Goal: Task Accomplishment & Management: Complete application form

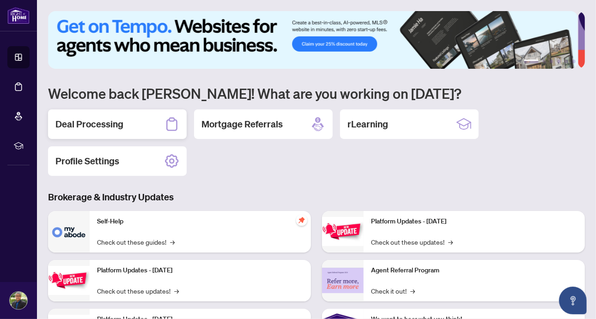
click at [82, 123] on h2 "Deal Processing" at bounding box center [89, 124] width 68 height 13
click at [82, 123] on main "1 2 3 4 5 6 Welcome back [PERSON_NAME]! What are you working on [DATE]? Deal Pr…" at bounding box center [316, 159] width 559 height 319
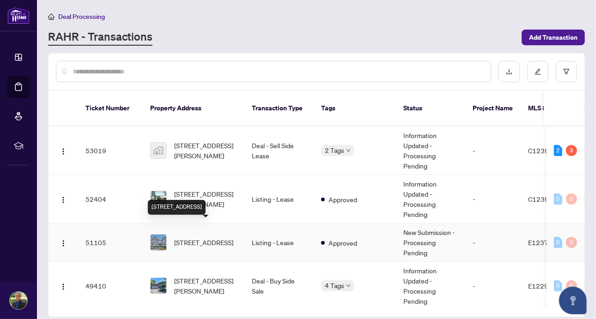
click at [196, 237] on span "[STREET_ADDRESS]" at bounding box center [203, 242] width 59 height 10
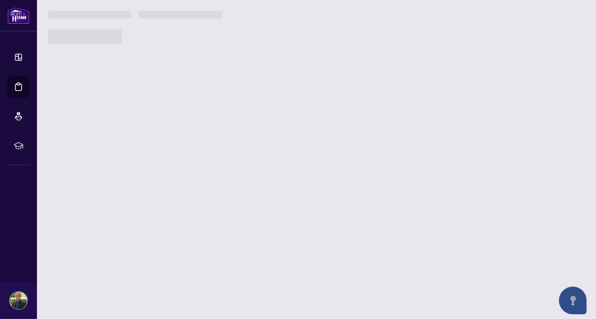
click at [196, 233] on main "Deal Processing [PERSON_NAME] - Transactions Add Transaction Ticket Number Prop…" at bounding box center [316, 159] width 559 height 319
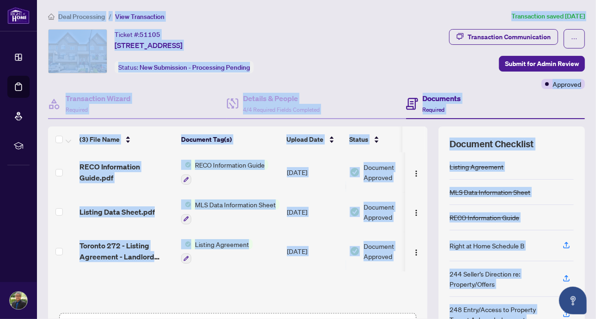
click at [364, 69] on div "Transaction Communication Submit for Admin Review Approved" at bounding box center [469, 59] width 232 height 60
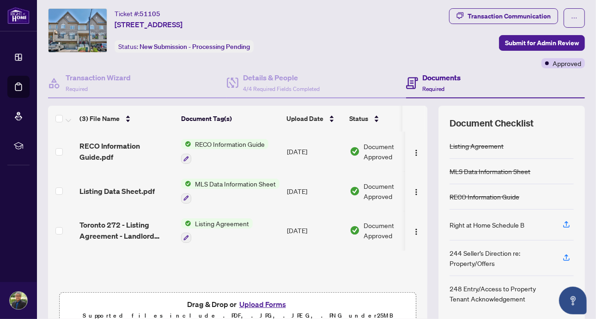
scroll to position [40, 0]
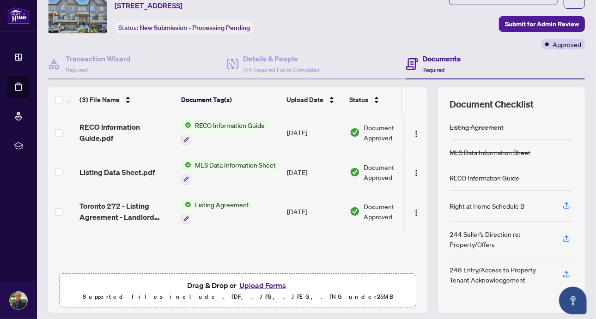
click at [264, 283] on button "Upload Forms" at bounding box center [263, 285] width 52 height 12
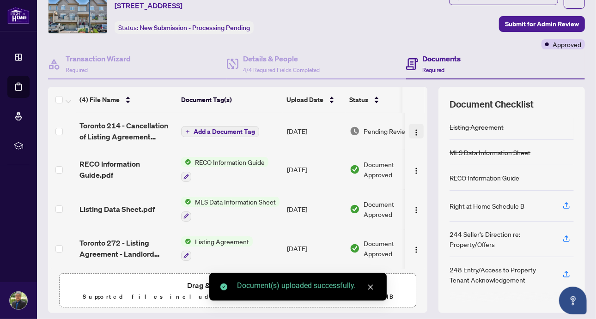
click at [412, 129] on img "button" at bounding box center [415, 132] width 7 height 7
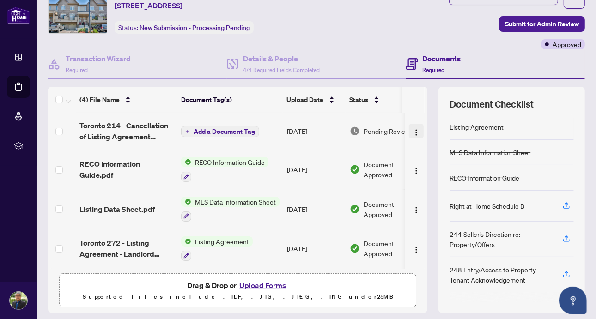
click at [412, 129] on img "button" at bounding box center [415, 132] width 7 height 7
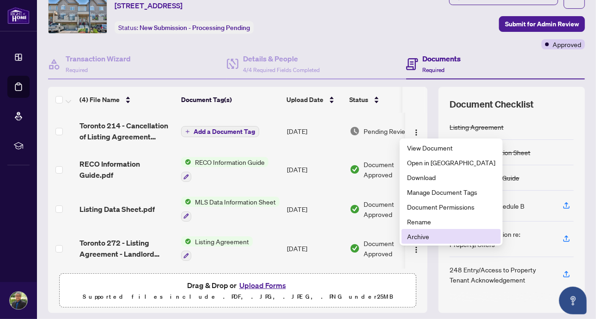
click at [412, 236] on span "Archive" at bounding box center [451, 236] width 88 height 10
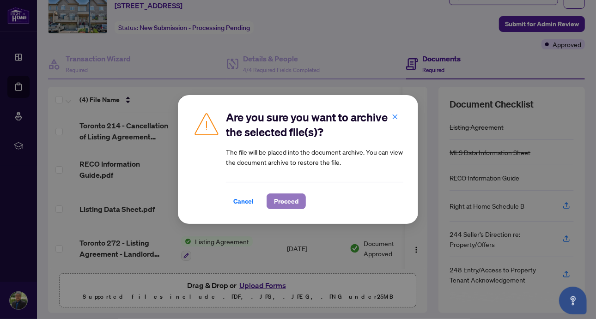
click at [283, 203] on span "Proceed" at bounding box center [286, 201] width 24 height 15
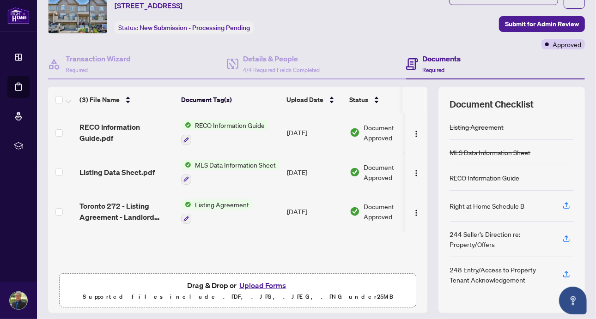
click at [264, 283] on button "Upload Forms" at bounding box center [263, 285] width 52 height 12
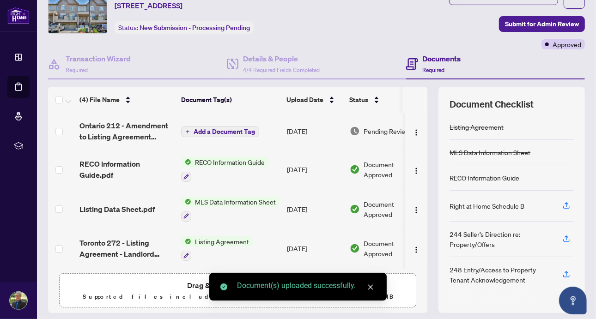
click at [218, 130] on span "Add a Document Tag" at bounding box center [224, 131] width 61 height 6
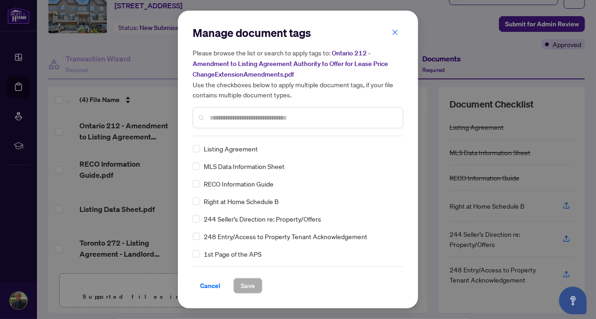
click at [228, 116] on input "text" at bounding box center [303, 118] width 186 height 10
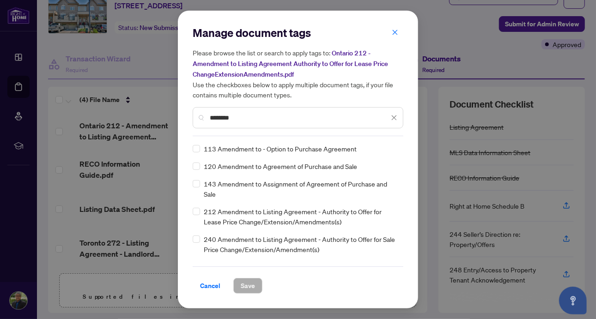
type input "********"
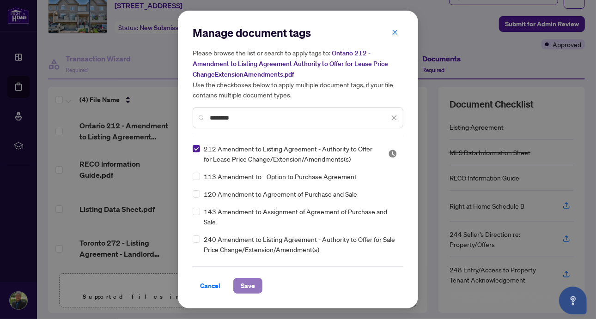
click at [242, 284] on span "Save" at bounding box center [248, 286] width 14 height 15
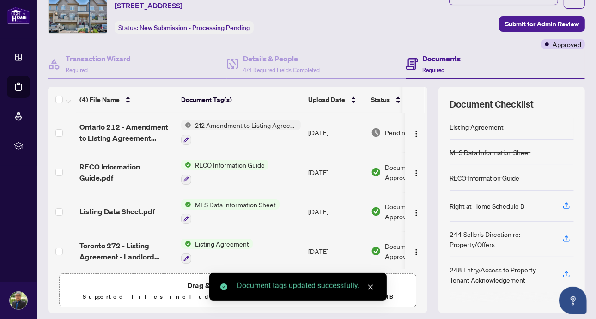
scroll to position [0, 0]
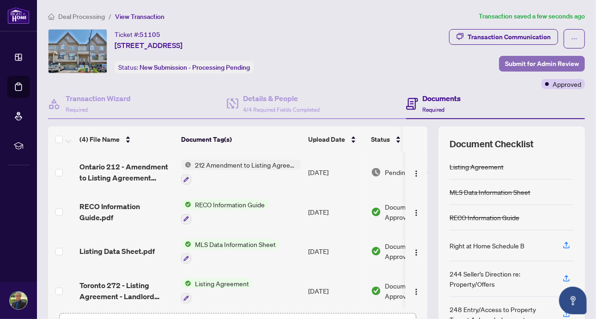
click at [531, 61] on span "Submit for Admin Review" at bounding box center [542, 63] width 74 height 15
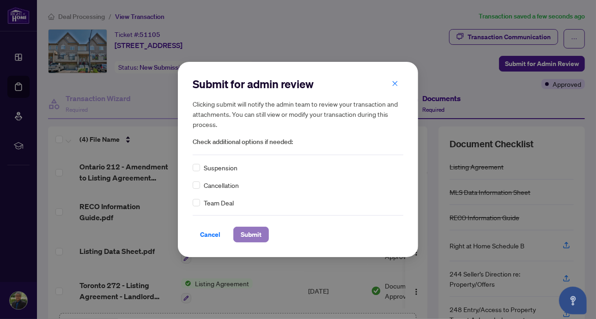
click at [251, 233] on span "Submit" at bounding box center [251, 234] width 21 height 15
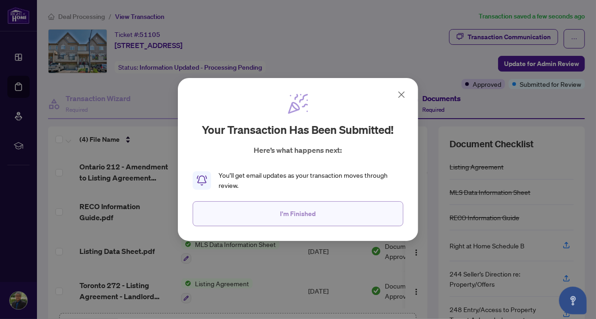
click at [313, 216] on span "I'm Finished" at bounding box center [298, 213] width 36 height 15
click at [313, 216] on td "[DATE]" at bounding box center [335, 212] width 63 height 40
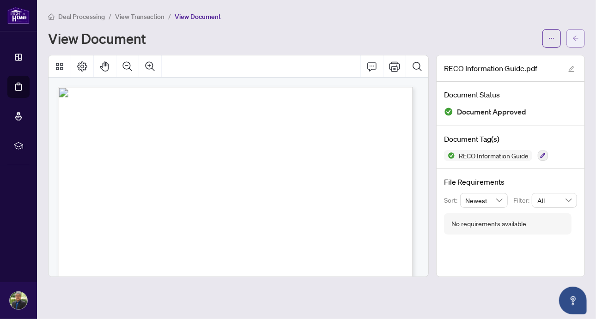
click at [578, 39] on icon "arrow-left" at bounding box center [575, 38] width 6 height 6
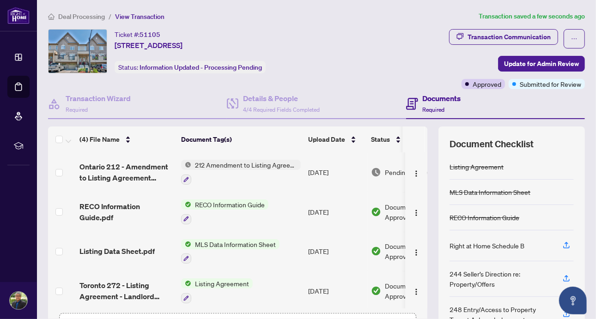
click at [393, 59] on div "Transaction Communication Update for Admin Review Approved Submitted for Review" at bounding box center [472, 59] width 226 height 60
